Goal: Book appointment/travel/reservation

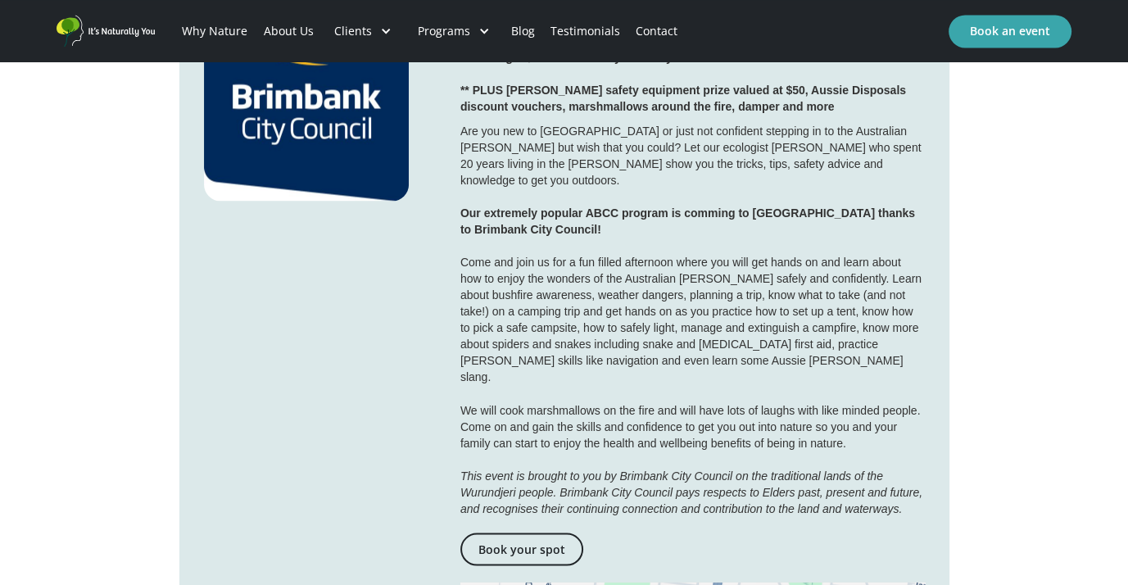
scroll to position [2621, 0]
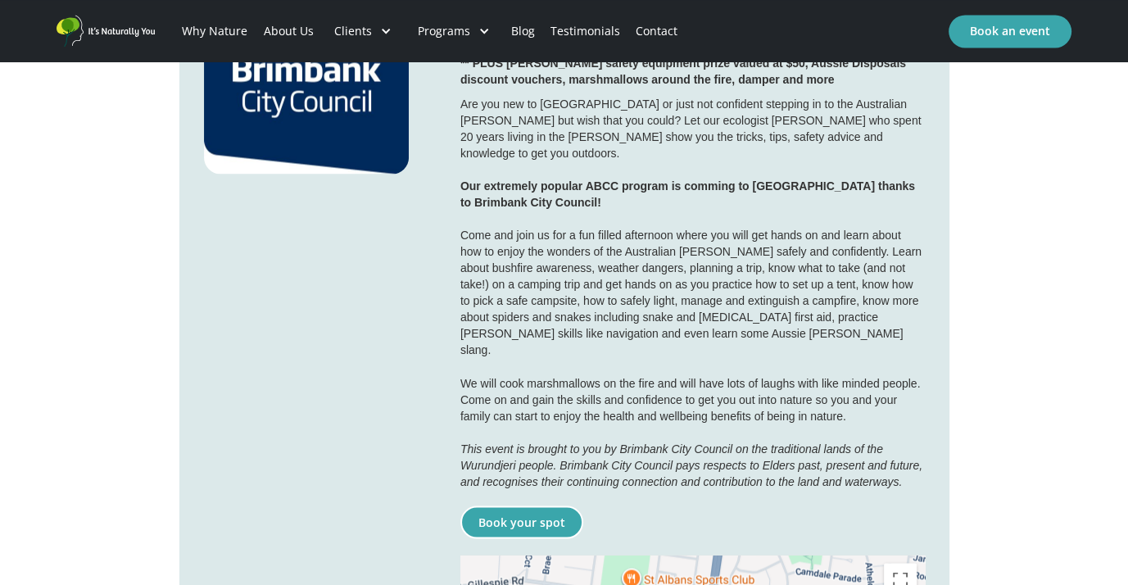
click at [514, 505] on link "Book your spot" at bounding box center [521, 521] width 123 height 33
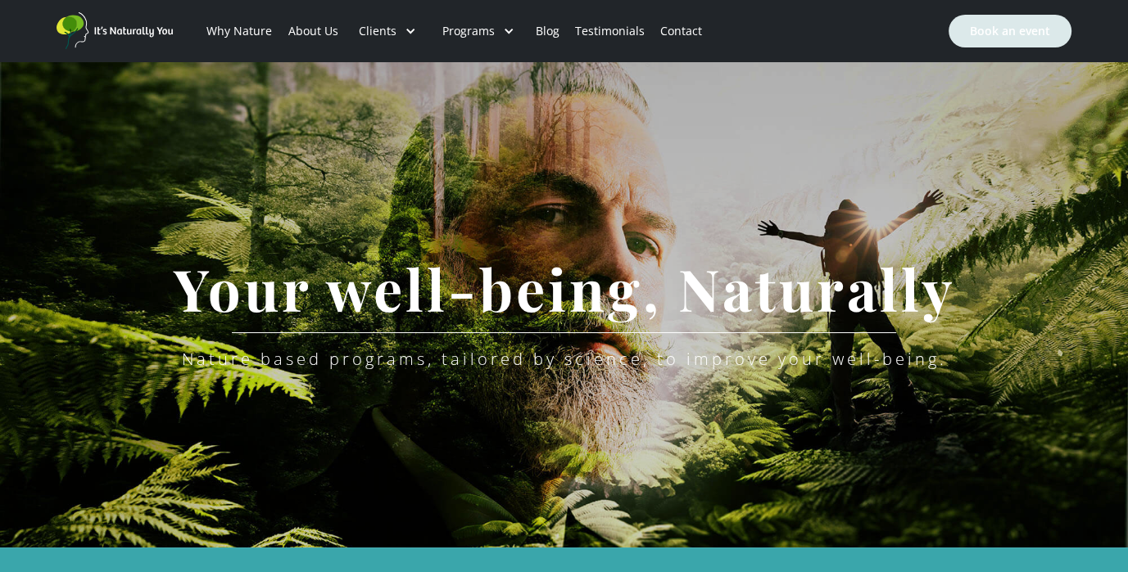
click at [991, 29] on link "Book an event" at bounding box center [1009, 31] width 123 height 33
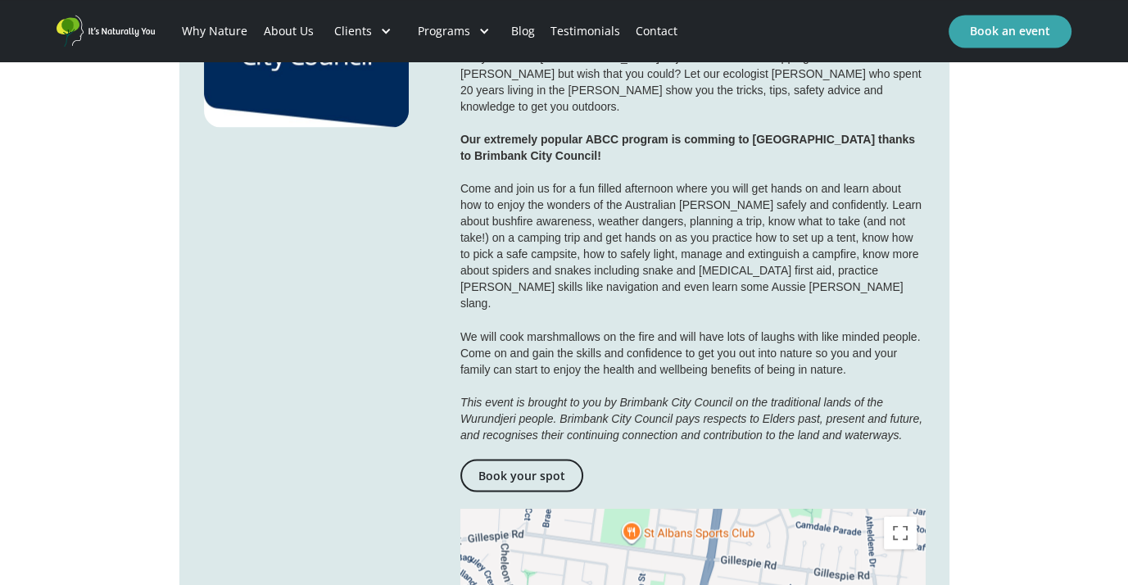
scroll to position [2703, 0]
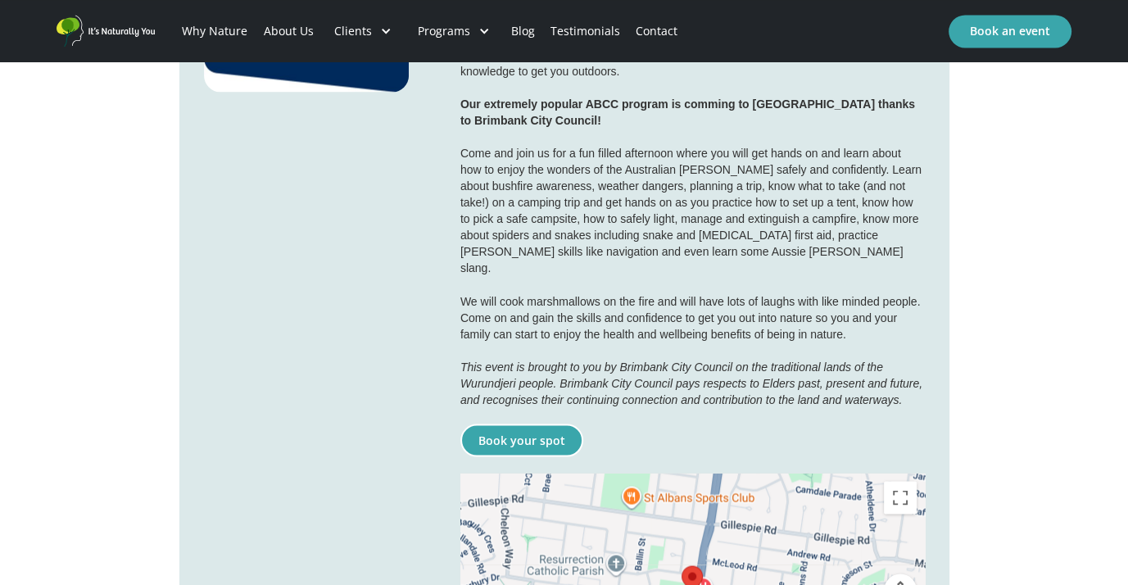
click at [481, 423] on link "Book your spot" at bounding box center [521, 439] width 123 height 33
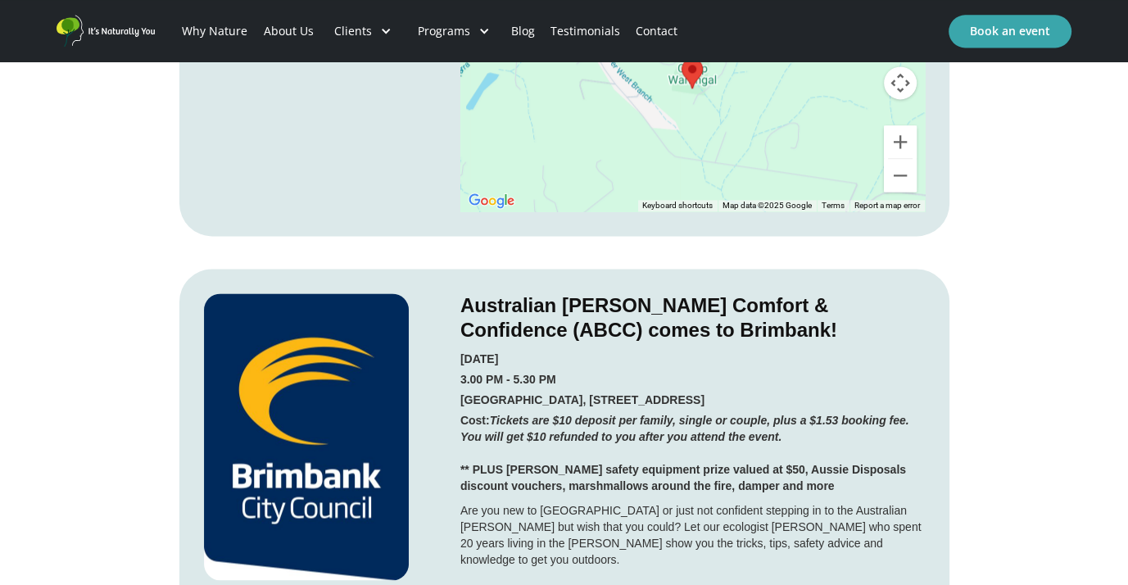
scroll to position [2211, 0]
